Goal: Information Seeking & Learning: Find specific fact

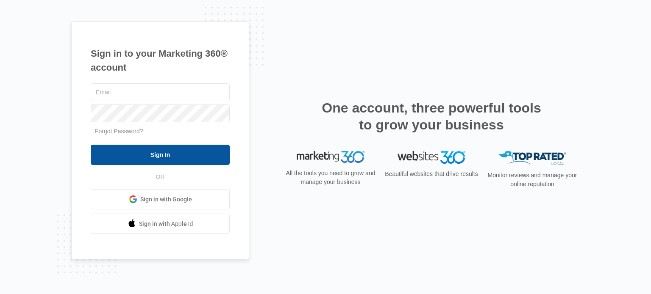
type input "[EMAIL_ADDRESS][DOMAIN_NAME]"
click at [216, 151] on input "Sign In" at bounding box center [160, 155] width 139 height 20
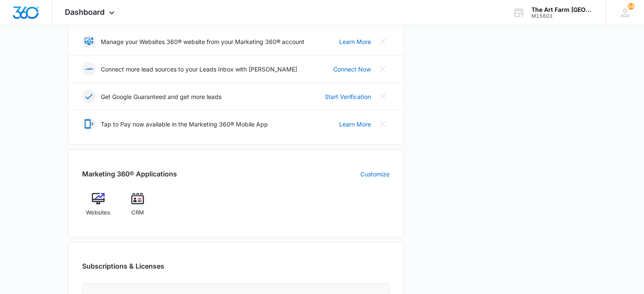
scroll to position [206, 0]
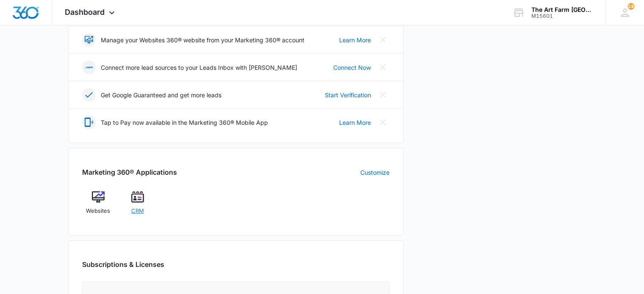
click at [136, 208] on span "CRM" at bounding box center [137, 211] width 13 height 8
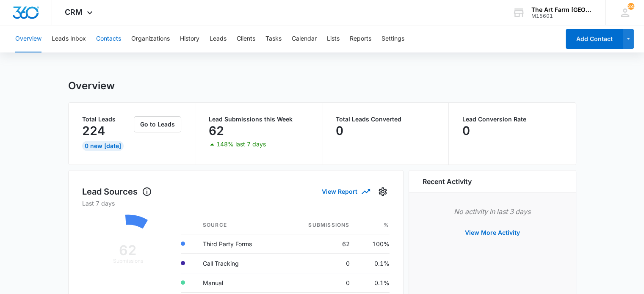
click at [103, 42] on button "Contacts" at bounding box center [108, 38] width 25 height 27
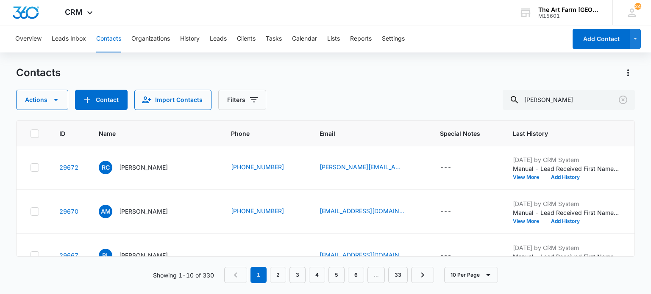
scroll to position [135, 0]
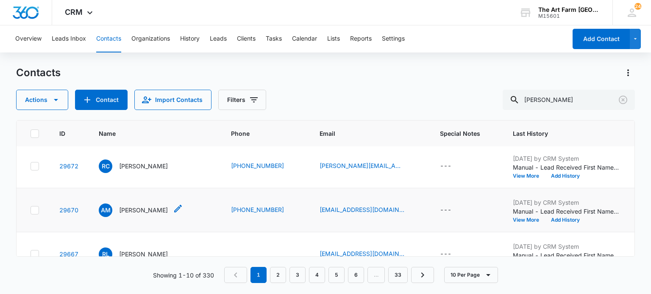
click at [163, 210] on p "Alessandra Marks" at bounding box center [143, 210] width 49 height 9
click at [151, 211] on p "Alessandra Marks" at bounding box center [143, 210] width 49 height 9
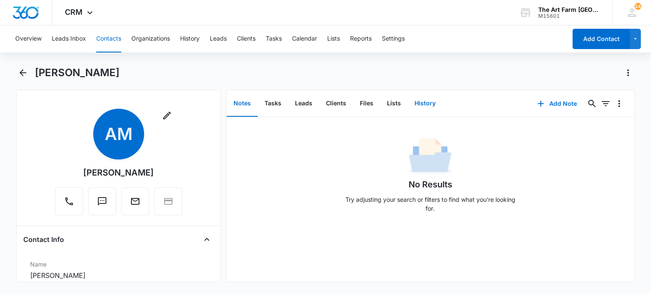
click at [417, 103] on button "History" at bounding box center [425, 104] width 35 height 26
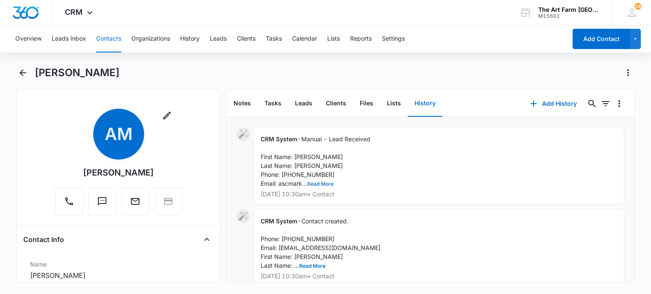
click at [331, 183] on button "Read More" at bounding box center [320, 184] width 26 height 5
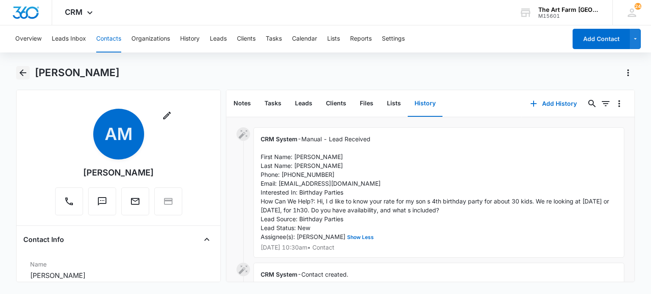
click at [24, 73] on icon "Back" at bounding box center [23, 73] width 10 height 10
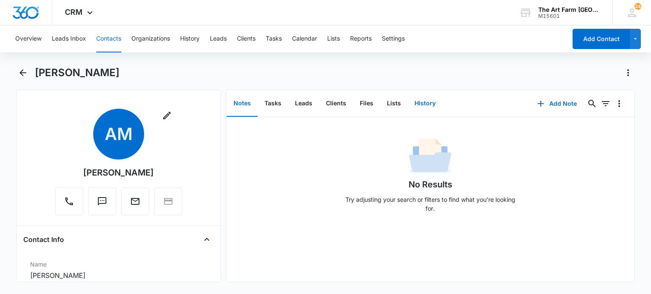
click at [422, 106] on button "History" at bounding box center [425, 104] width 35 height 26
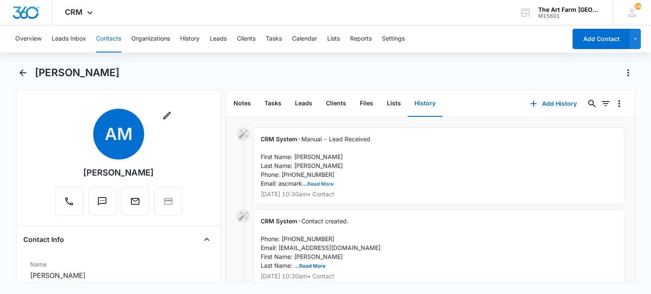
click at [322, 186] on button "Read More" at bounding box center [320, 184] width 26 height 5
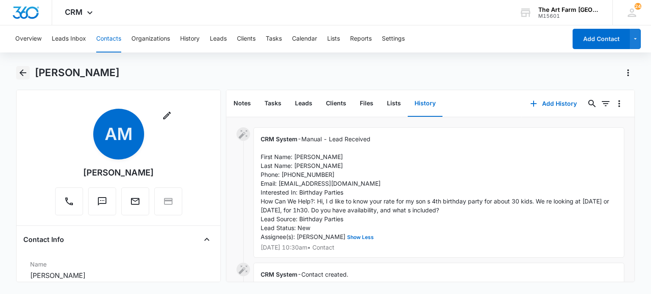
click at [22, 78] on icon "Back" at bounding box center [23, 73] width 10 height 10
